Goal: Transaction & Acquisition: Download file/media

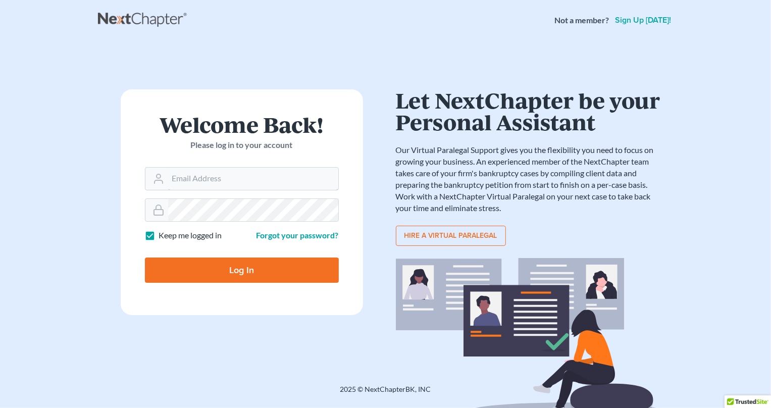
type input "[PERSON_NAME][EMAIL_ADDRESS][DOMAIN_NAME]"
click at [284, 269] on input "Log In" at bounding box center [242, 270] width 194 height 25
type input "Thinking..."
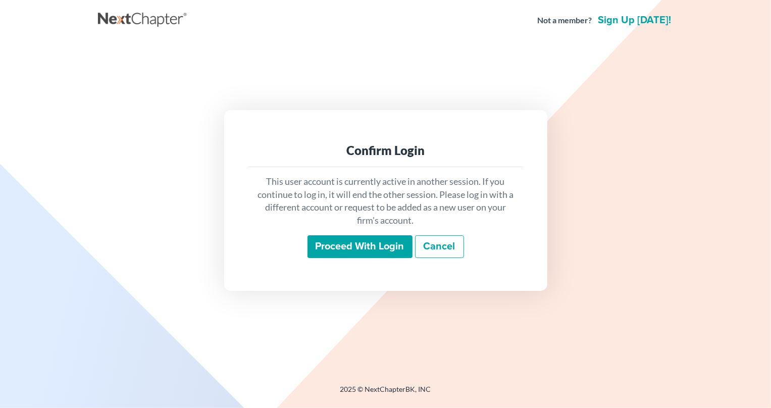
click at [362, 244] on input "Proceed with login" at bounding box center [360, 246] width 105 height 23
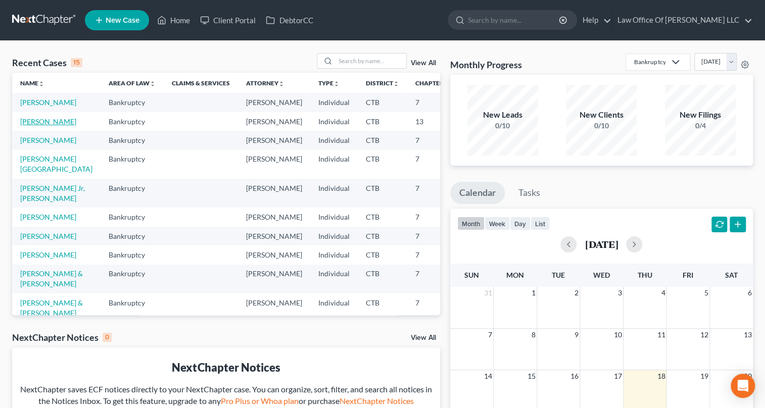
click at [32, 126] on link "Abate, Louis" at bounding box center [48, 121] width 56 height 9
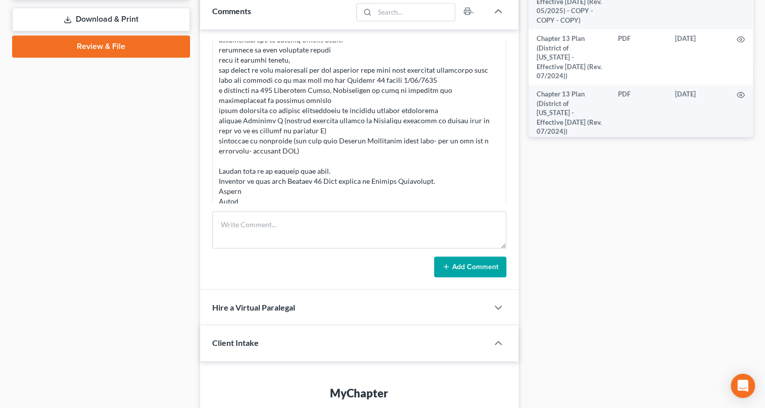
scroll to position [367, 0]
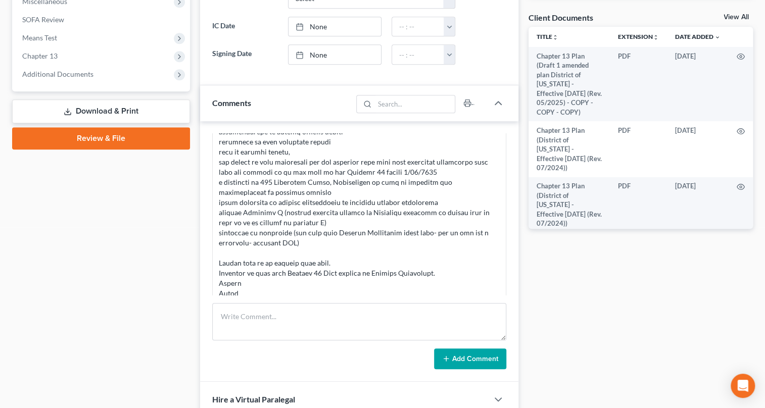
click at [108, 111] on link "Download & Print" at bounding box center [101, 111] width 178 height 24
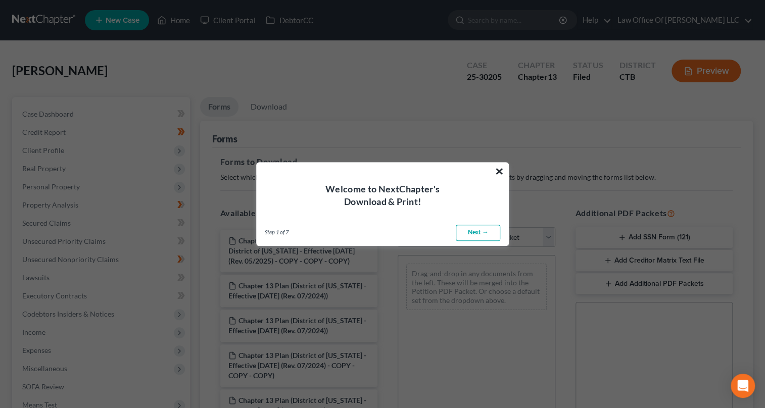
click at [500, 170] on button "×" at bounding box center [499, 171] width 10 height 16
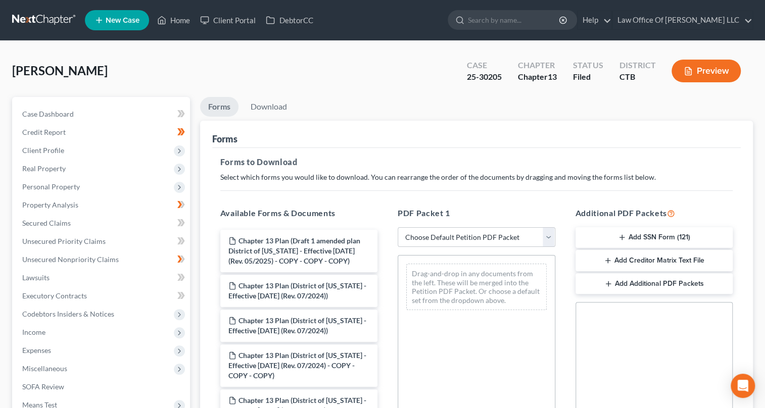
scroll to position [137, 0]
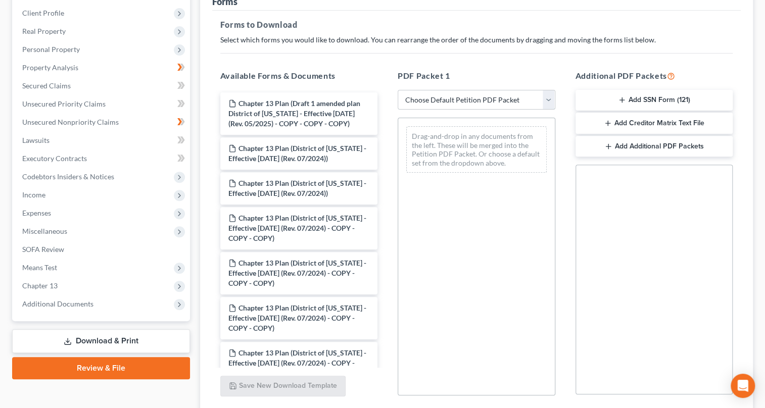
click at [544, 100] on select "Choose Default Petition PDF Packet Complete Bankruptcy Petition (all forms and …" at bounding box center [476, 100] width 158 height 20
click at [397, 90] on select "Choose Default Petition PDF Packet Complete Bankruptcy Petition (all forms and …" at bounding box center [476, 100] width 158 height 20
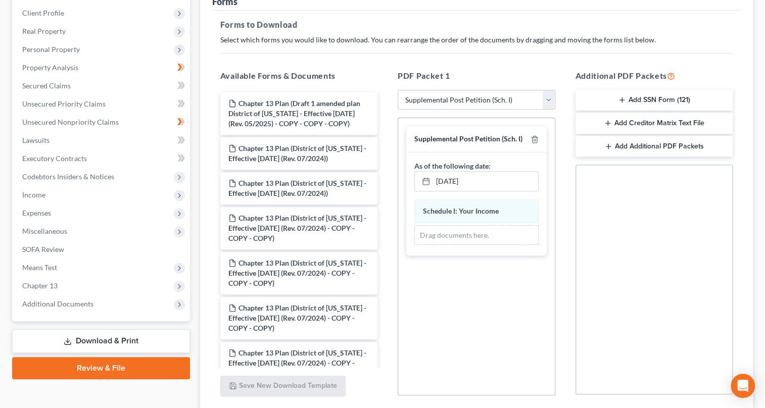
click at [547, 95] on select "Choose Default Petition PDF Packet Complete Bankruptcy Petition (all forms and …" at bounding box center [476, 100] width 158 height 20
click at [397, 90] on select "Choose Default Petition PDF Packet Complete Bankruptcy Petition (all forms and …" at bounding box center [476, 100] width 158 height 20
click at [550, 96] on select "Choose Default Petition PDF Packet Complete Bankruptcy Petition (all forms and …" at bounding box center [476, 100] width 158 height 20
select select "5"
click at [397, 90] on select "Choose Default Petition PDF Packet Complete Bankruptcy Petition (all forms and …" at bounding box center [476, 100] width 158 height 20
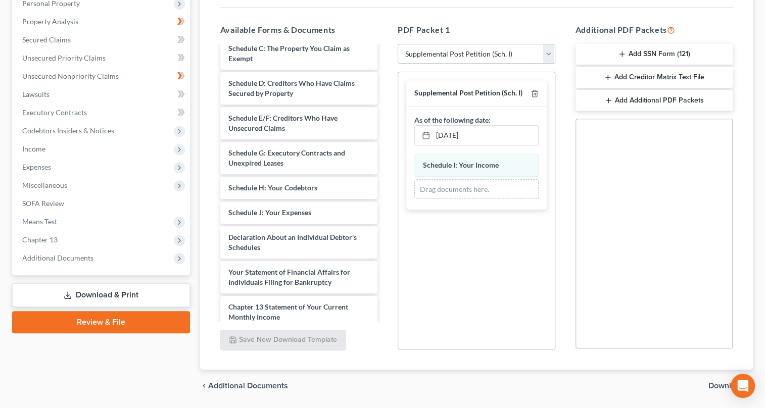
scroll to position [215, 0]
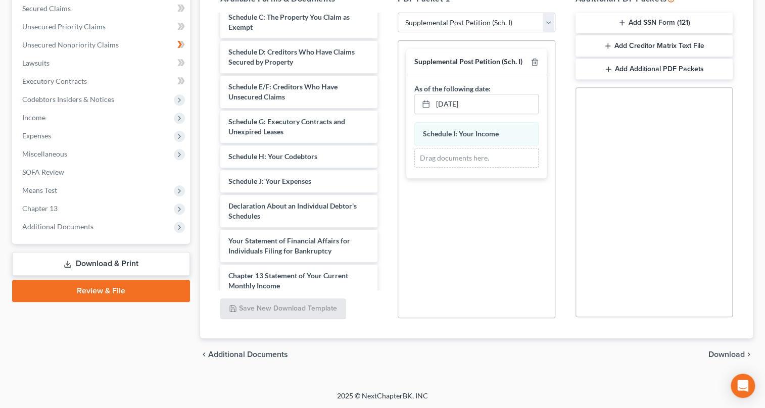
click at [717, 353] on span "Download" at bounding box center [726, 355] width 36 height 8
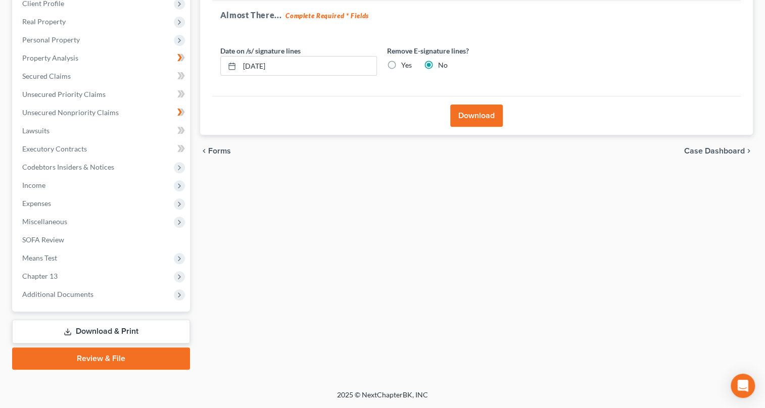
scroll to position [145, 0]
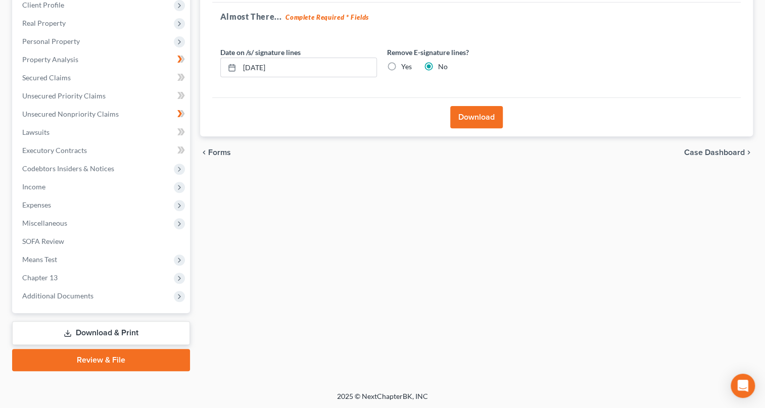
click at [469, 122] on button "Download" at bounding box center [476, 117] width 53 height 22
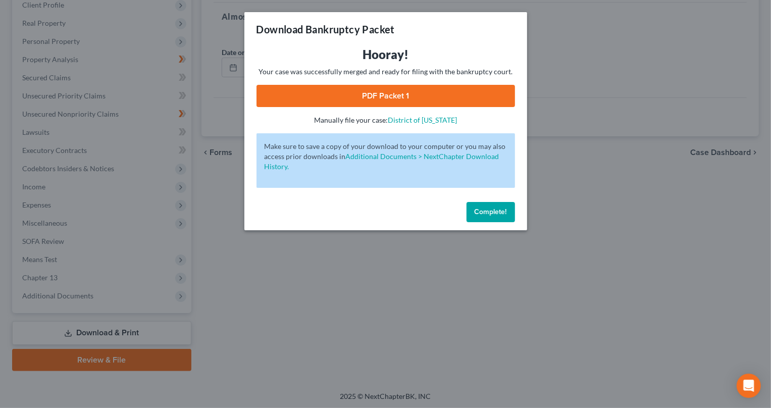
click at [436, 97] on link "PDF Packet 1" at bounding box center [386, 96] width 259 height 22
click at [501, 213] on span "Complete!" at bounding box center [491, 212] width 32 height 9
